Goal: Information Seeking & Learning: Learn about a topic

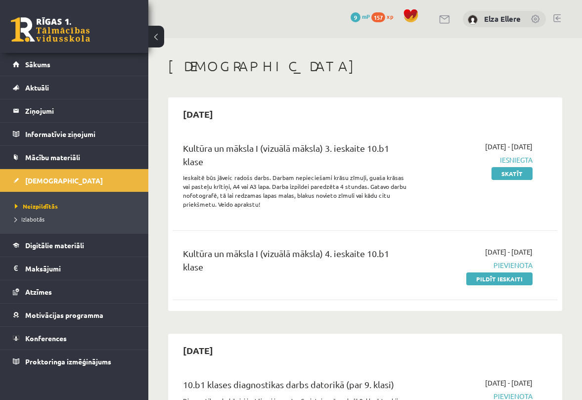
click at [221, 268] on div "Kultūra un māksla I (vizuālā māksla) 4. ieskaite 10.b1 klase" at bounding box center [297, 263] width 228 height 32
click at [217, 258] on div "Kultūra un māksla I (vizuālā māksla) 4. ieskaite 10.b1 klase" at bounding box center [297, 263] width 228 height 32
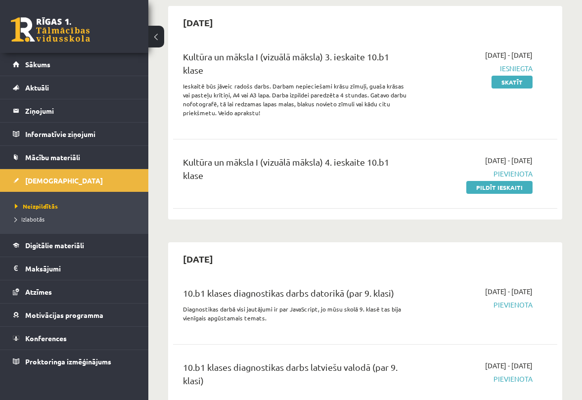
scroll to position [90, 0]
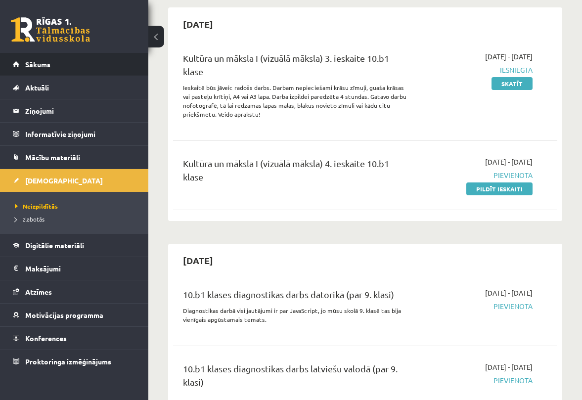
click at [77, 59] on link "Sākums" at bounding box center [74, 64] width 123 height 23
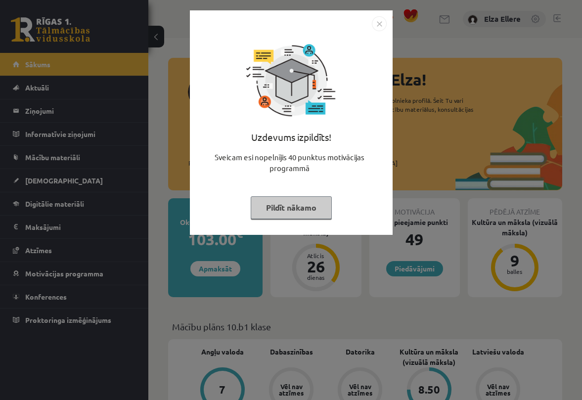
click at [383, 24] on img "Close" at bounding box center [379, 23] width 15 height 15
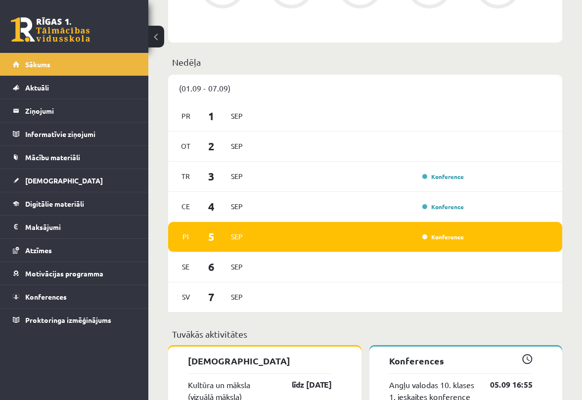
scroll to position [498, 0]
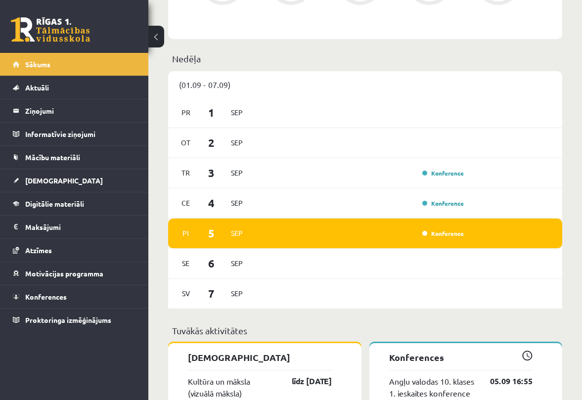
click at [354, 245] on div "Pi 5 Sep Konference" at bounding box center [365, 234] width 394 height 30
click at [353, 241] on div "Pi 5 Sep Konference" at bounding box center [365, 234] width 394 height 30
click at [441, 235] on link "Konference" at bounding box center [444, 234] width 42 height 8
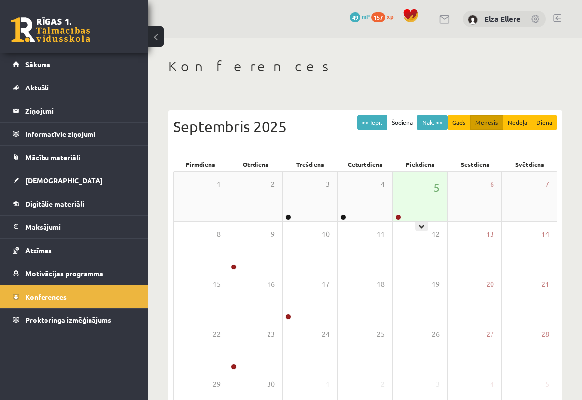
click at [416, 202] on div "5" at bounding box center [420, 196] width 54 height 49
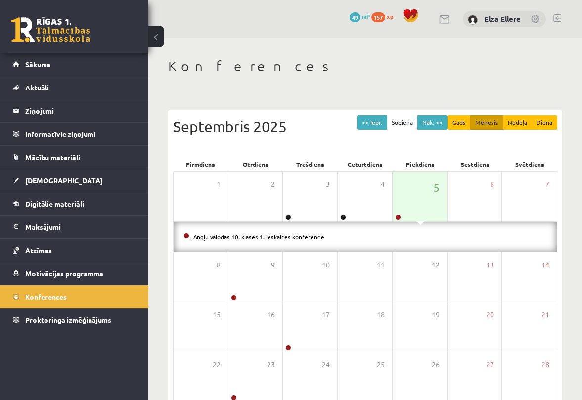
click at [316, 237] on link "Angļu valodas 10. klases 1. ieskaites konference" at bounding box center [258, 237] width 131 height 8
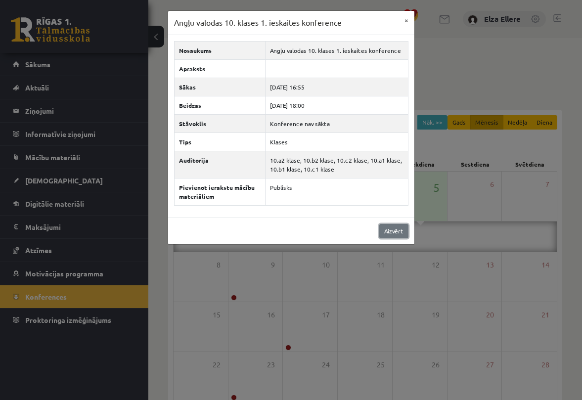
click at [386, 231] on link "Aizvērt" at bounding box center [394, 231] width 29 height 14
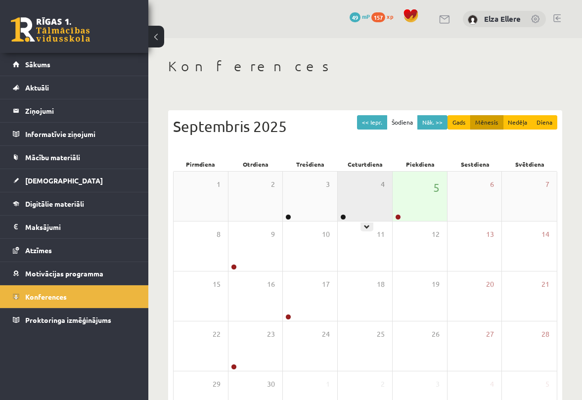
click at [360, 205] on div "4" at bounding box center [365, 196] width 54 height 49
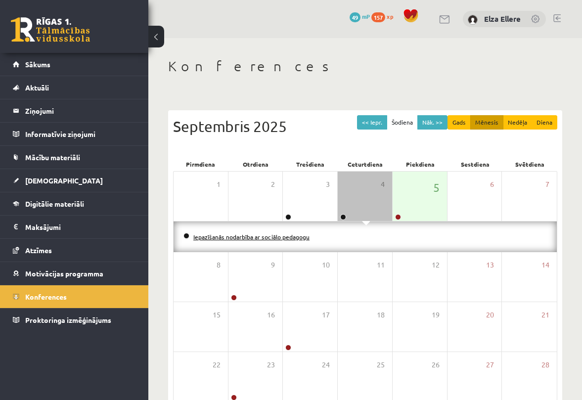
click at [290, 237] on link "Iepazīšanās nodarbība ar sociālo pedagogu" at bounding box center [251, 237] width 116 height 8
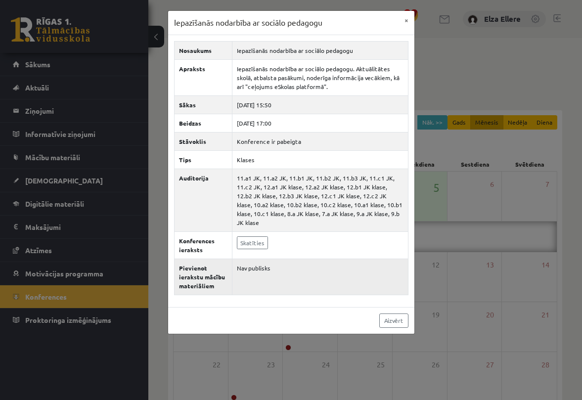
click at [258, 264] on td "Nav publisks" at bounding box center [320, 277] width 176 height 36
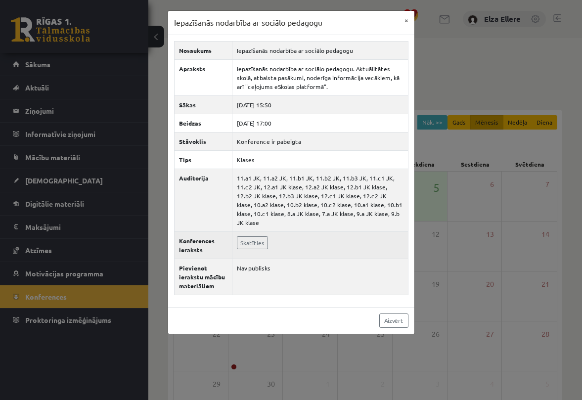
click at [300, 238] on td "Skatīties" at bounding box center [320, 245] width 176 height 27
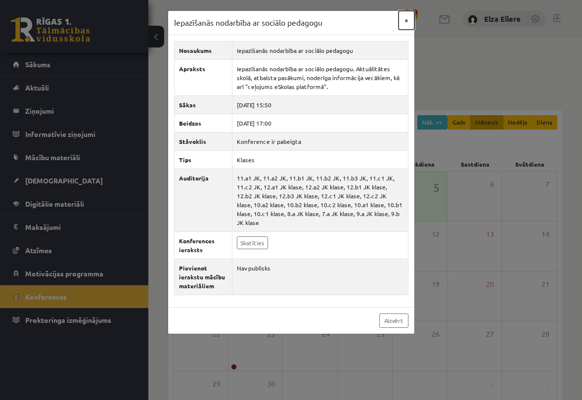
click at [408, 21] on button "×" at bounding box center [407, 20] width 16 height 19
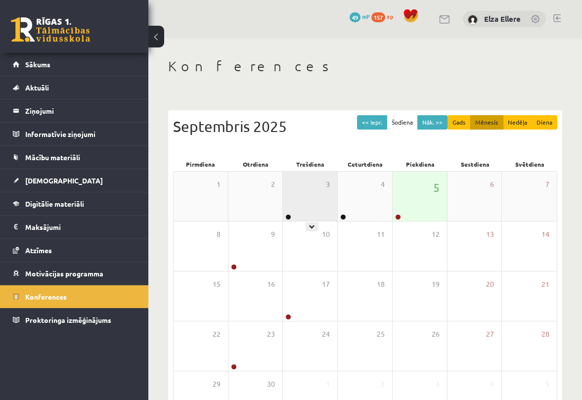
click at [309, 191] on div "3" at bounding box center [310, 196] width 54 height 49
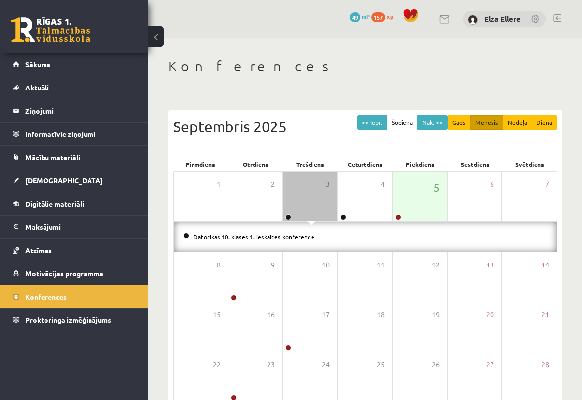
click at [257, 234] on link "Datorikas 10. klases 1. ieskaites konference" at bounding box center [253, 237] width 121 height 8
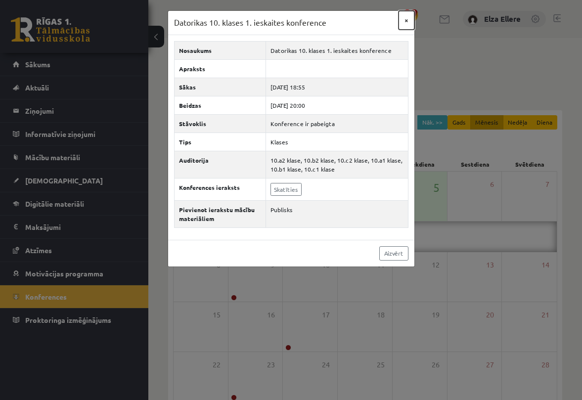
click at [406, 19] on button "×" at bounding box center [407, 20] width 16 height 19
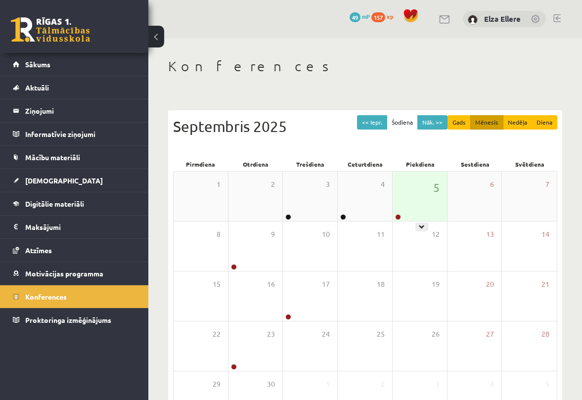
click at [421, 184] on div "5" at bounding box center [420, 196] width 54 height 49
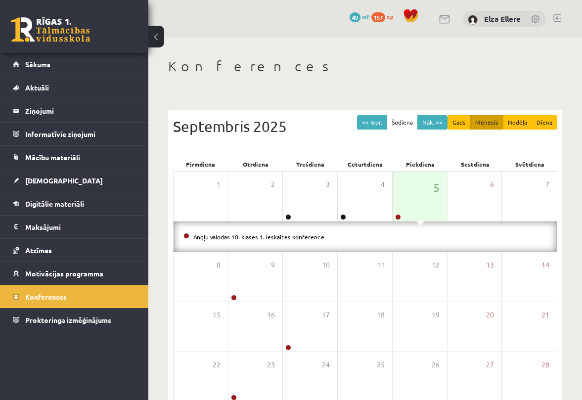
click at [323, 239] on li "Angļu valodas 10. klases 1. ieskaites konference" at bounding box center [366, 237] width 364 height 11
click at [307, 233] on link "Angļu valodas 10. klases 1. ieskaites konference" at bounding box center [258, 237] width 131 height 8
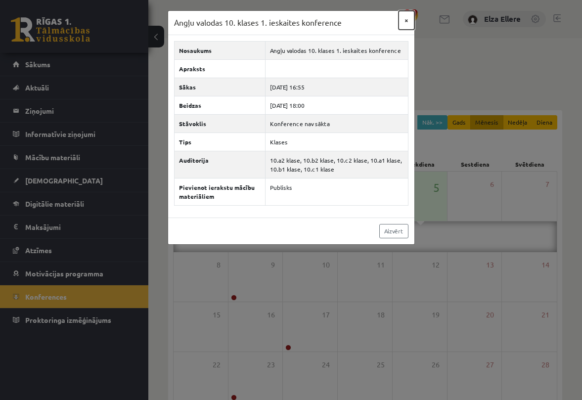
click at [406, 22] on button "×" at bounding box center [407, 20] width 16 height 19
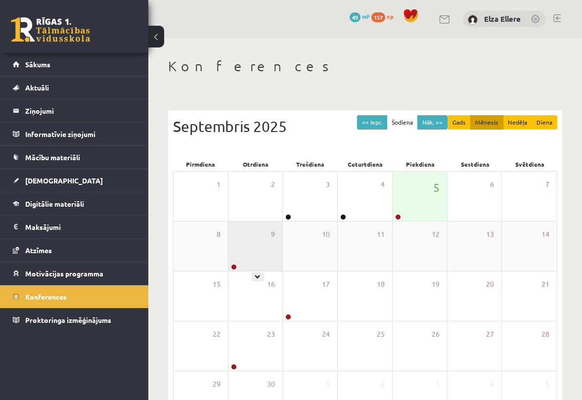
click at [254, 253] on div "9" at bounding box center [256, 246] width 54 height 49
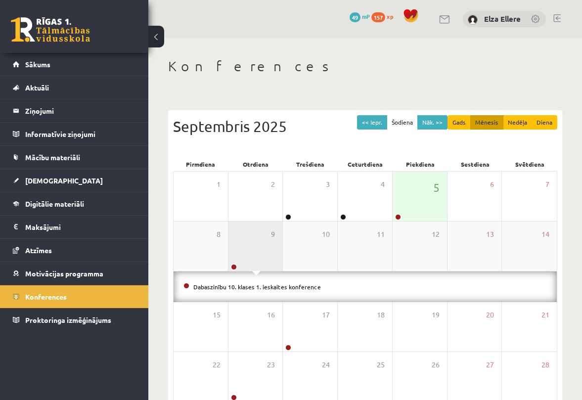
click at [254, 253] on div "9" at bounding box center [256, 246] width 54 height 49
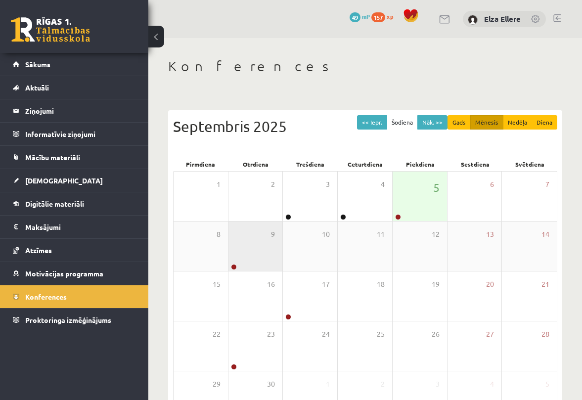
click at [254, 253] on div "9" at bounding box center [256, 246] width 54 height 49
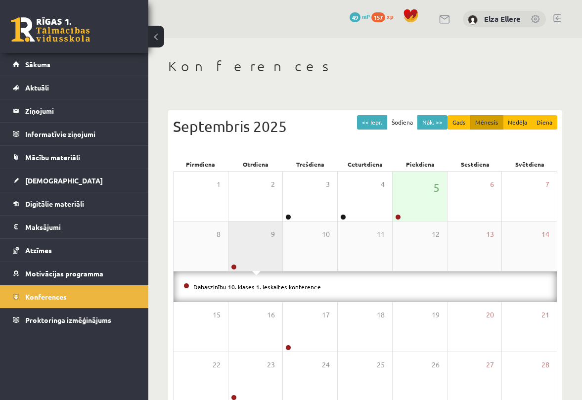
click at [254, 253] on div "9" at bounding box center [256, 246] width 54 height 49
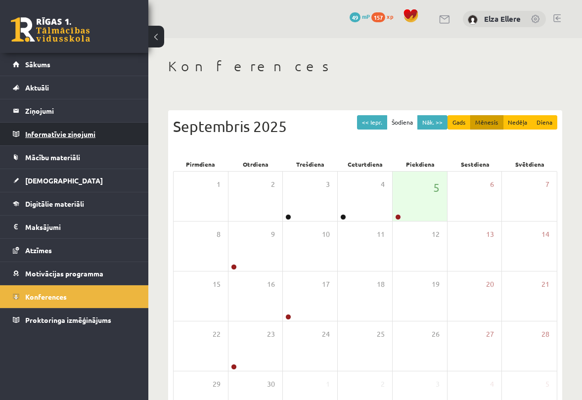
click at [81, 131] on legend "Informatīvie ziņojumi 0" at bounding box center [80, 134] width 111 height 23
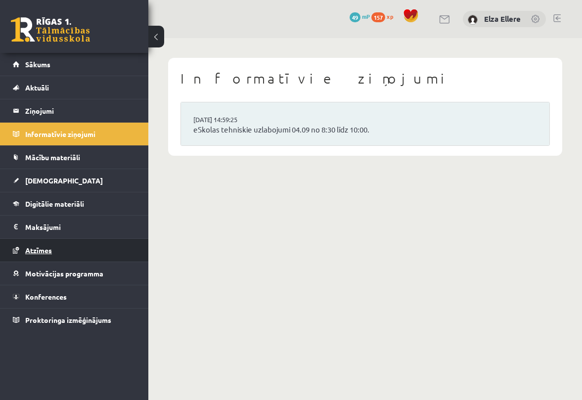
click at [38, 254] on link "Atzīmes" at bounding box center [74, 250] width 123 height 23
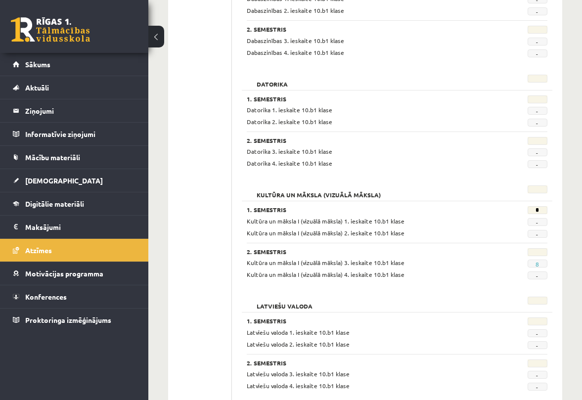
scroll to position [314, 0]
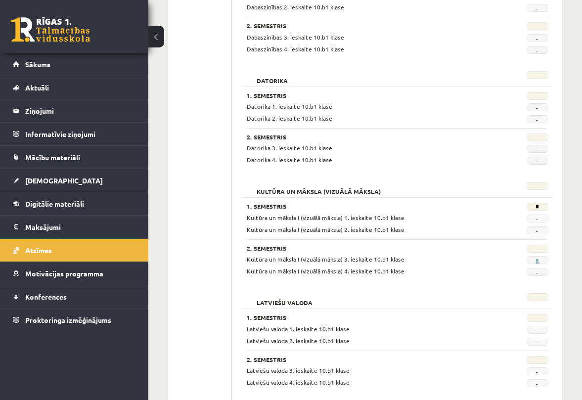
click at [536, 263] on link "8" at bounding box center [537, 261] width 3 height 8
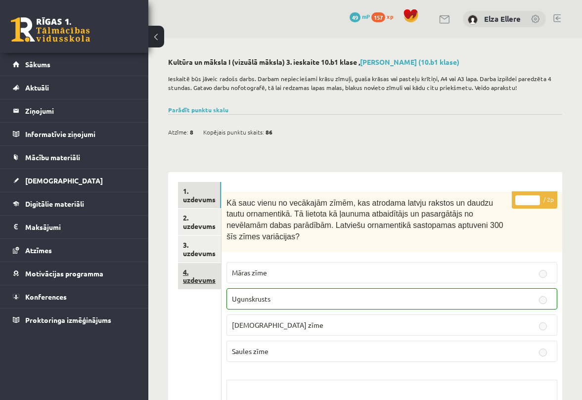
click at [207, 270] on link "4. uzdevums" at bounding box center [199, 276] width 43 height 27
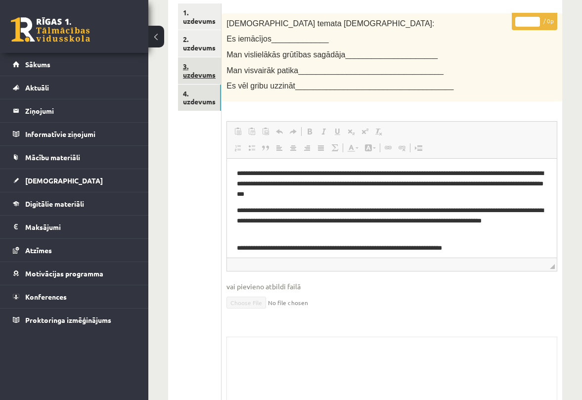
click at [204, 74] on link "3. uzdevums" at bounding box center [199, 70] width 43 height 27
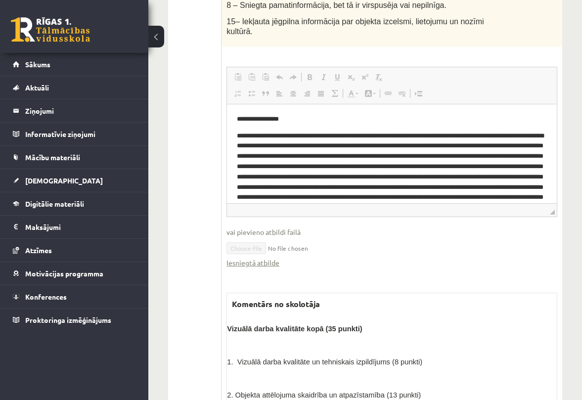
click at [209, 172] on ul "1. uzdevums 2. uzdevums 3. uzdevums 4. uzdevums" at bounding box center [200, 2] width 44 height 1097
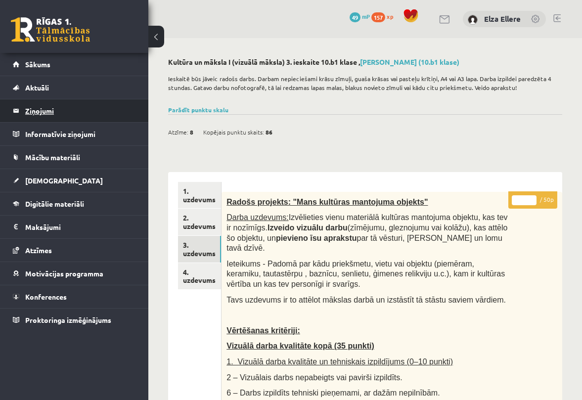
click at [65, 108] on legend "Ziņojumi 0" at bounding box center [80, 110] width 111 height 23
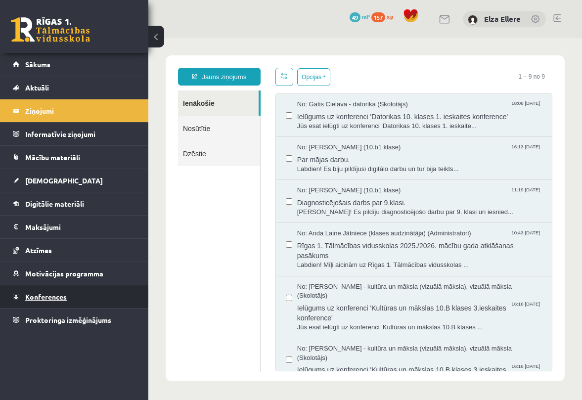
click at [58, 297] on span "Konferences" at bounding box center [46, 296] width 42 height 9
